Goal: Task Accomplishment & Management: Manage account settings

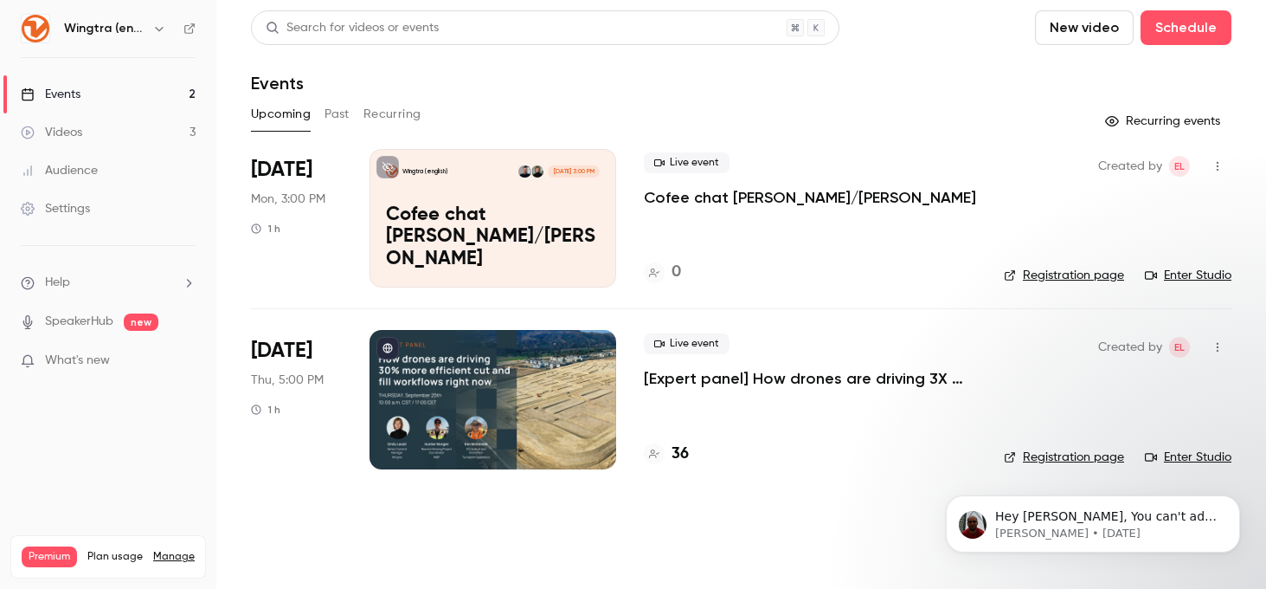
click at [557, 390] on div at bounding box center [493, 399] width 247 height 138
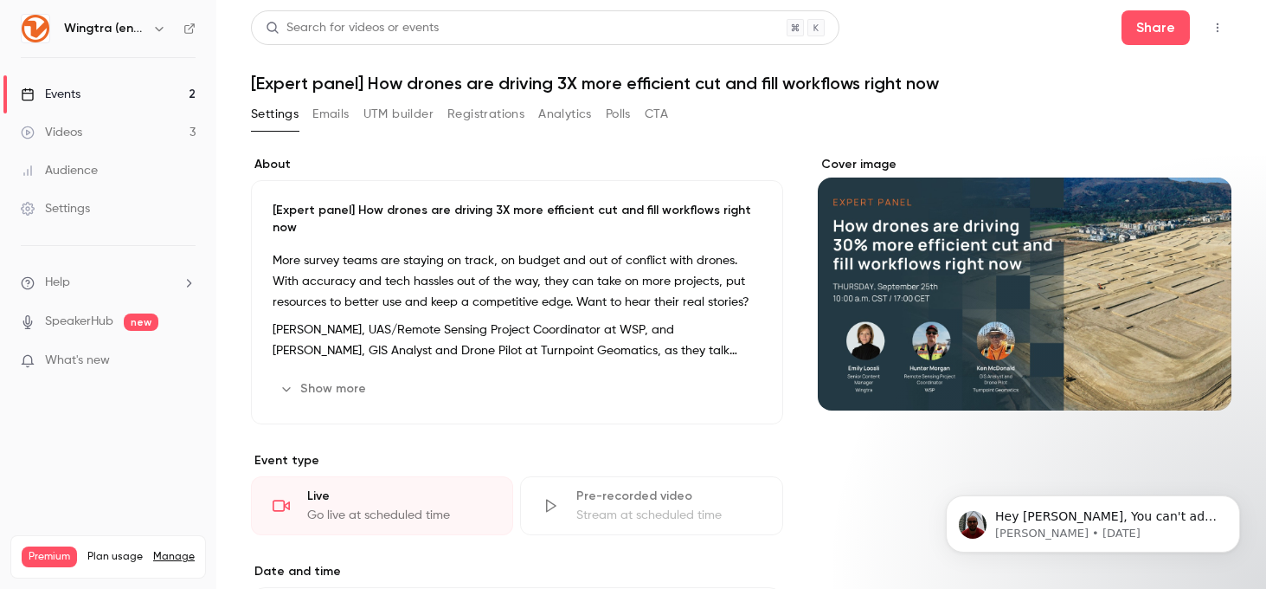
click at [1206, 373] on icon "Cover image" at bounding box center [1200, 379] width 19 height 14
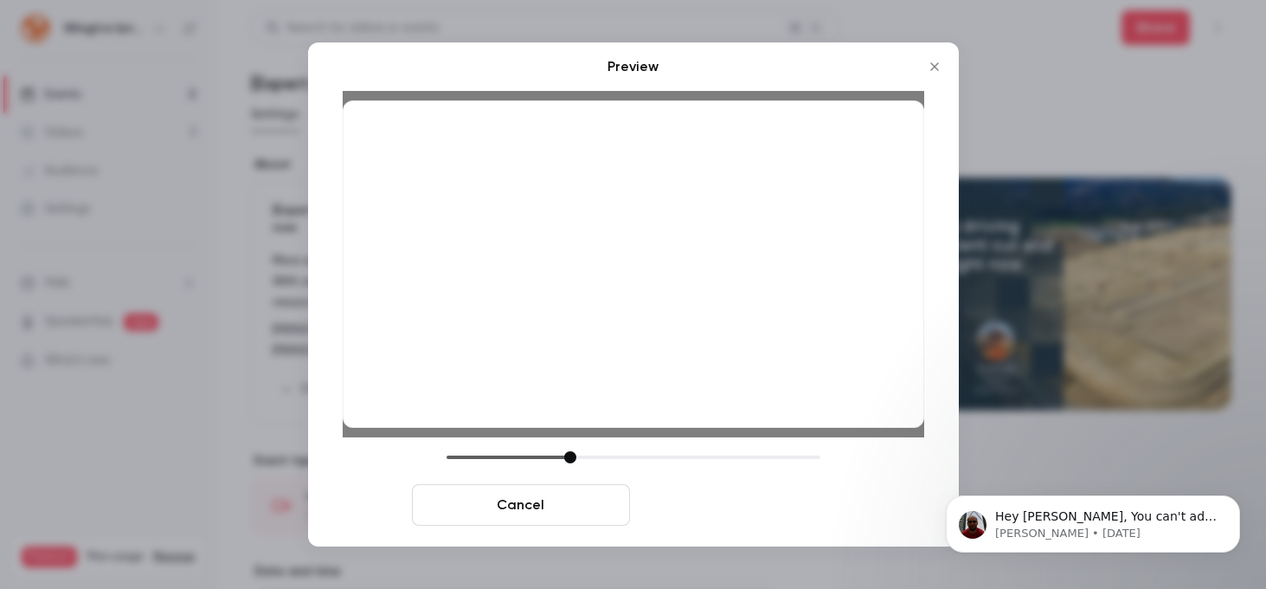
click at [722, 513] on button "Save cover" at bounding box center [746, 505] width 218 height 42
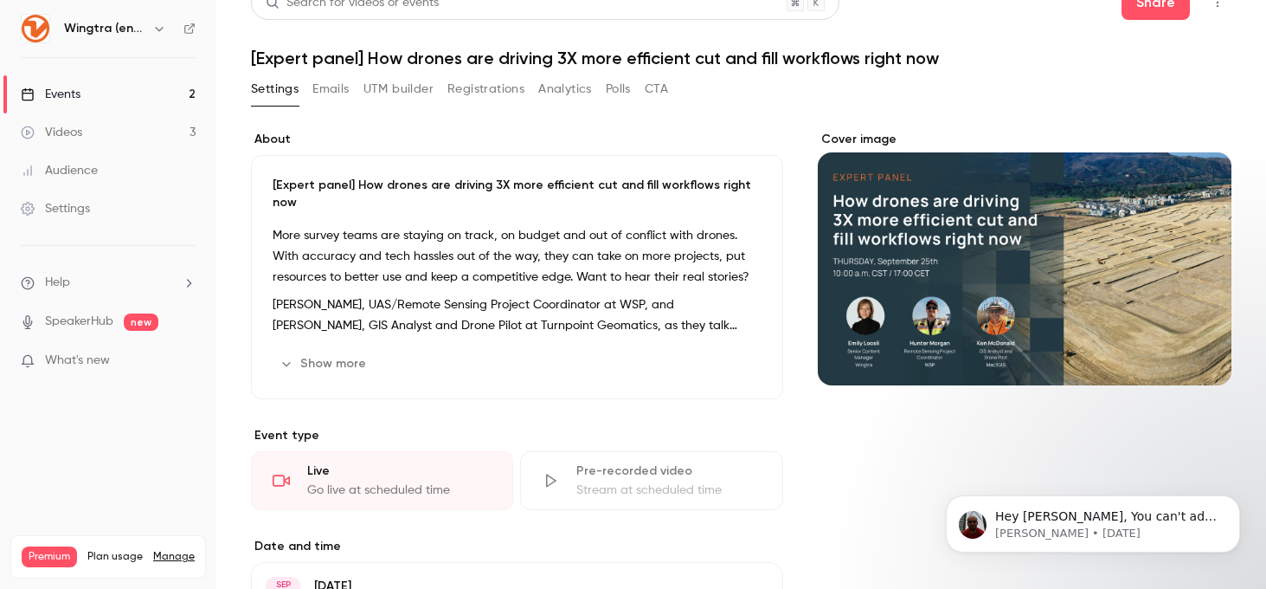
scroll to position [29, 0]
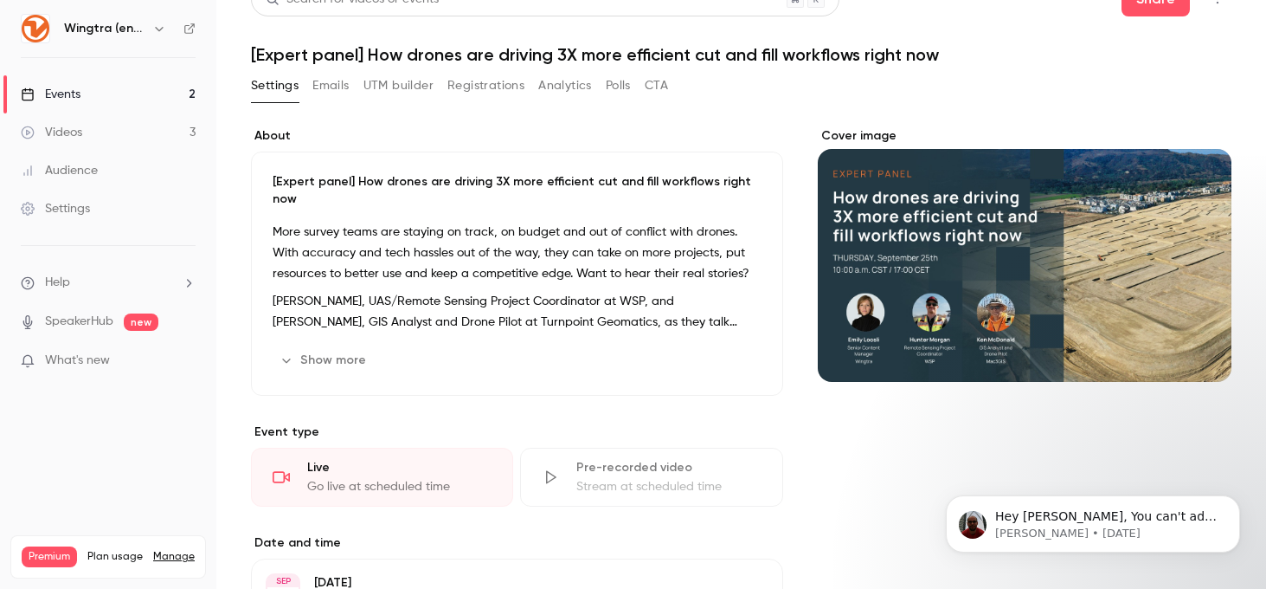
click at [518, 306] on p "[PERSON_NAME], UAS/Remote Sensing Project Coordinator at WSP, and [PERSON_NAME]…" at bounding box center [517, 312] width 489 height 42
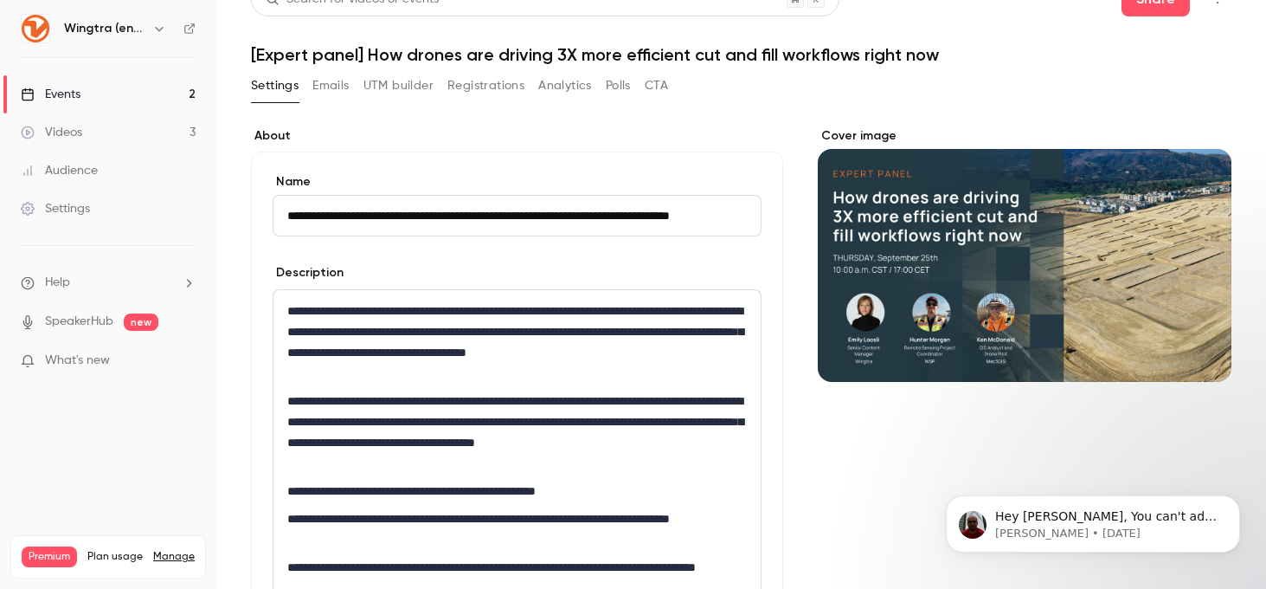
scroll to position [0, 0]
drag, startPoint x: 522, startPoint y: 420, endPoint x: 636, endPoint y: 421, distance: 114.3
click at [636, 421] on p "**********" at bounding box center [517, 431] width 460 height 83
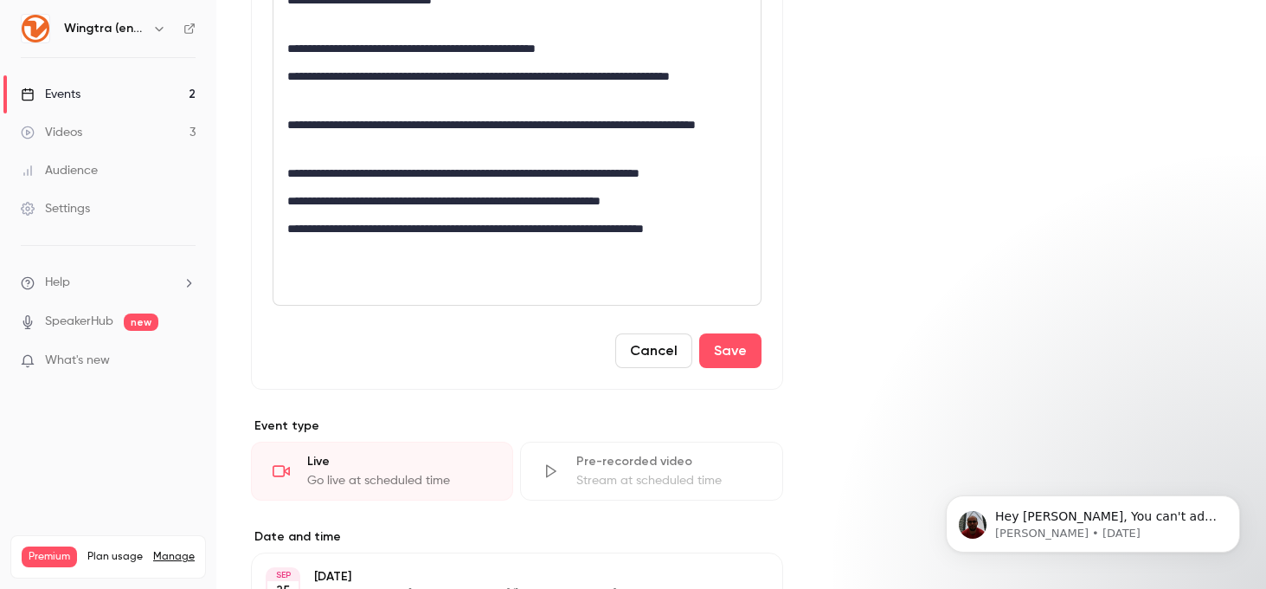
scroll to position [446, 0]
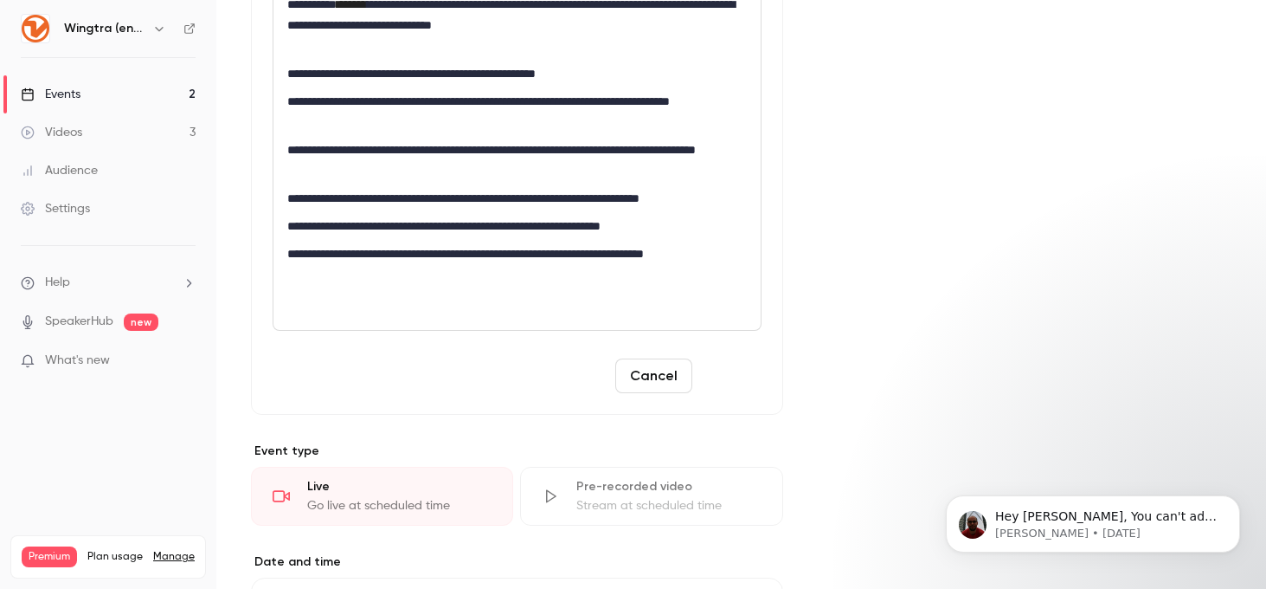
click at [736, 364] on button "Save" at bounding box center [730, 375] width 62 height 35
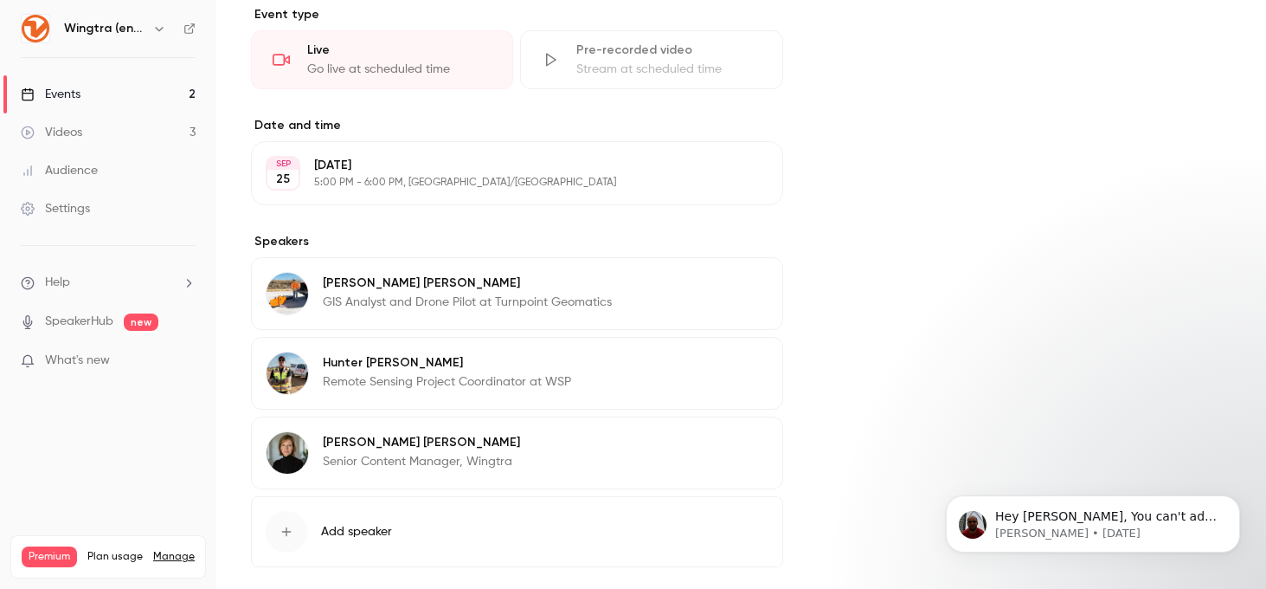
scroll to position [0, 0]
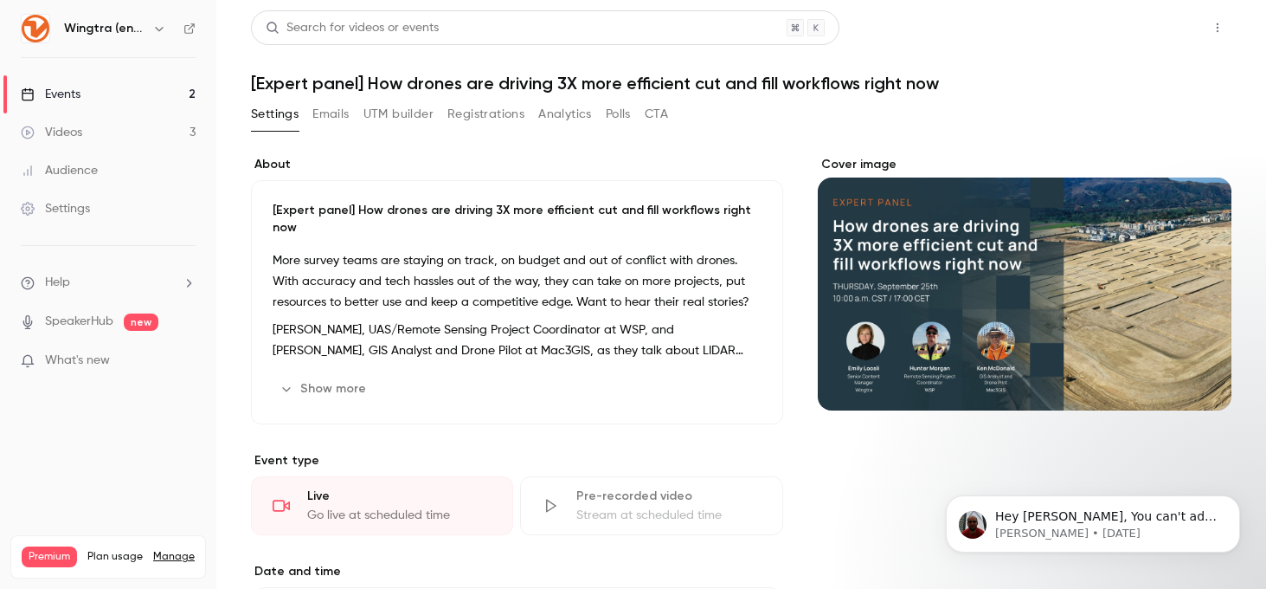
click at [1151, 19] on button "Share" at bounding box center [1156, 27] width 68 height 35
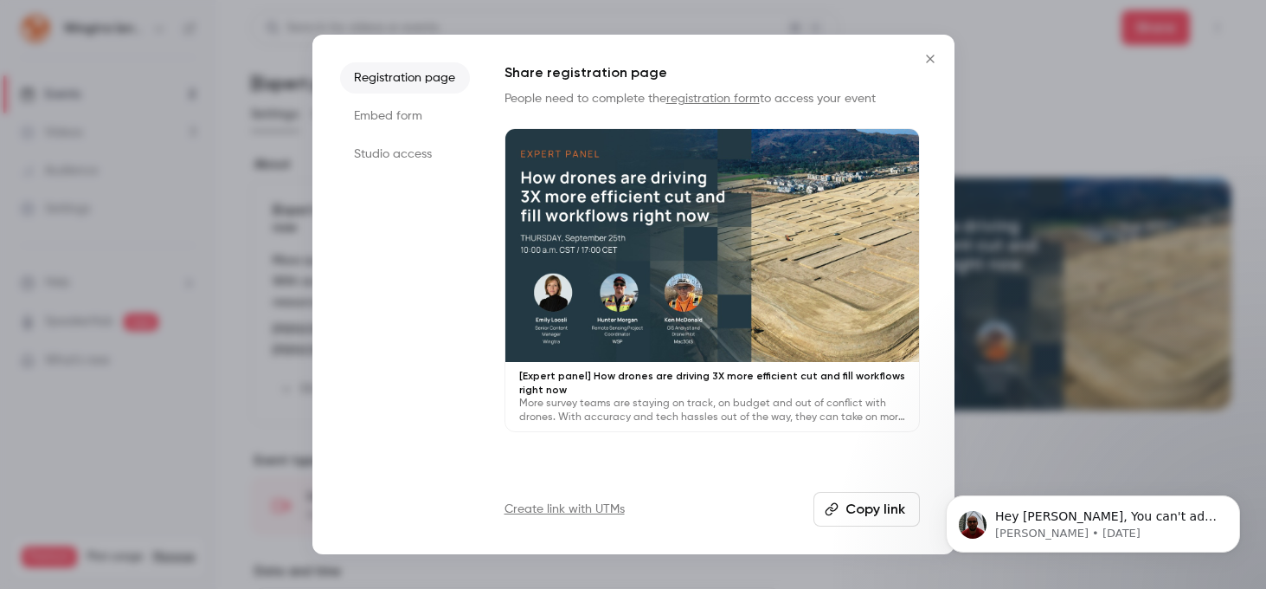
click at [850, 513] on button "Copy link" at bounding box center [867, 509] width 106 height 35
